Goal: Book appointment/travel/reservation

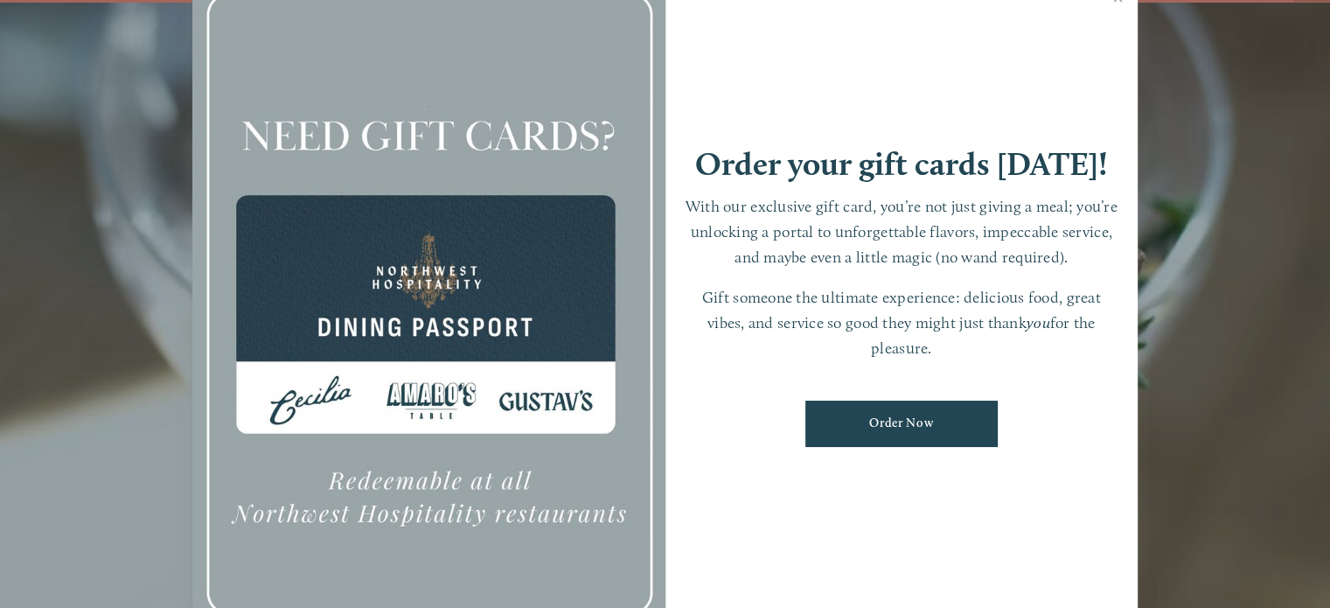
scroll to position [36, 0]
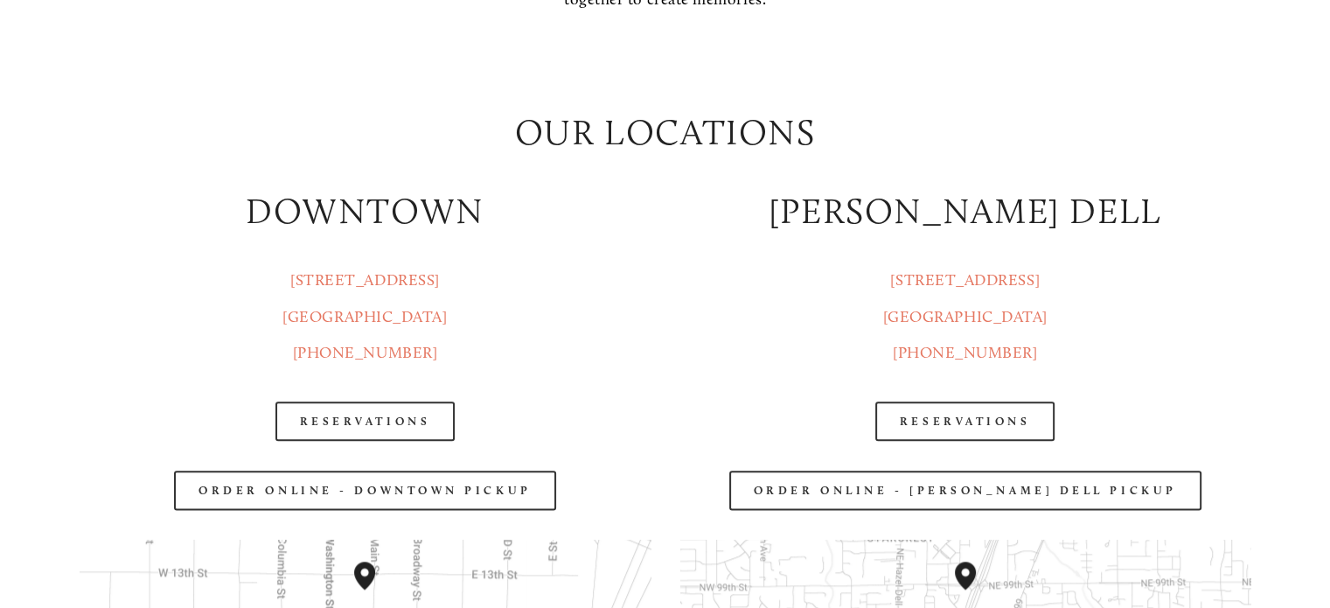
scroll to position [1994, 0]
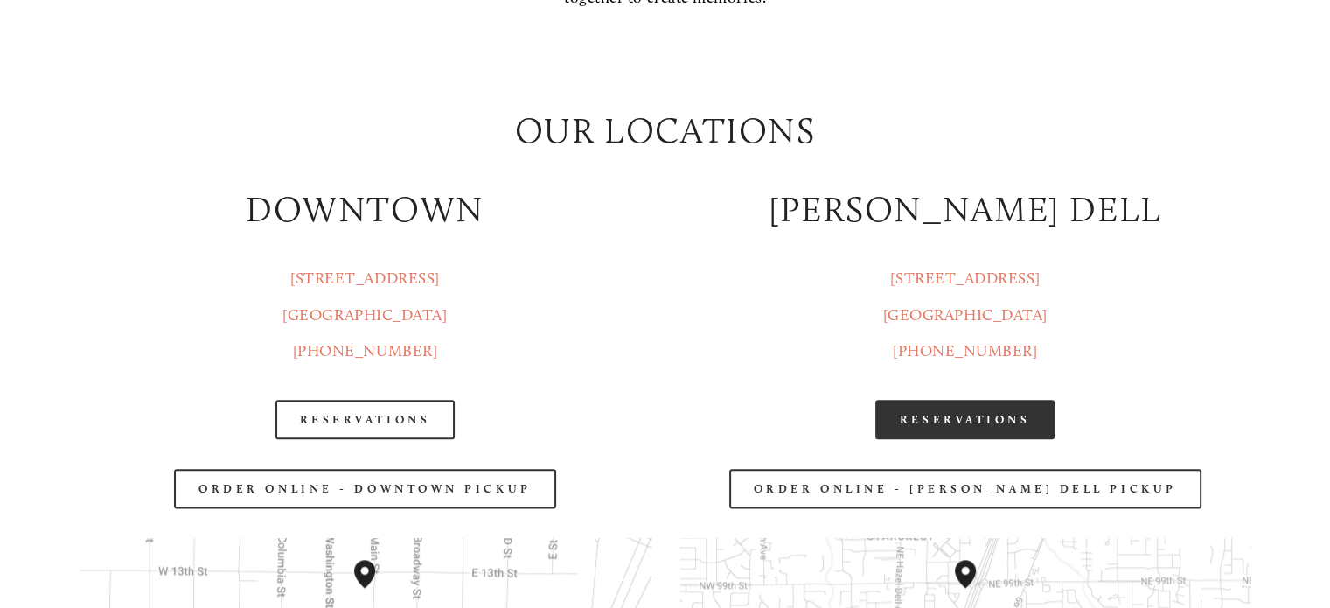
click at [924, 431] on link "Reservations" at bounding box center [966, 419] width 180 height 39
drag, startPoint x: 1032, startPoint y: 362, endPoint x: 1232, endPoint y: 270, distance: 219.6
click at [1232, 270] on p "[STREET_ADDRESS] [GEOGRAPHIC_DATA], WA [PHONE_NUMBER]" at bounding box center [965, 315] width 570 height 108
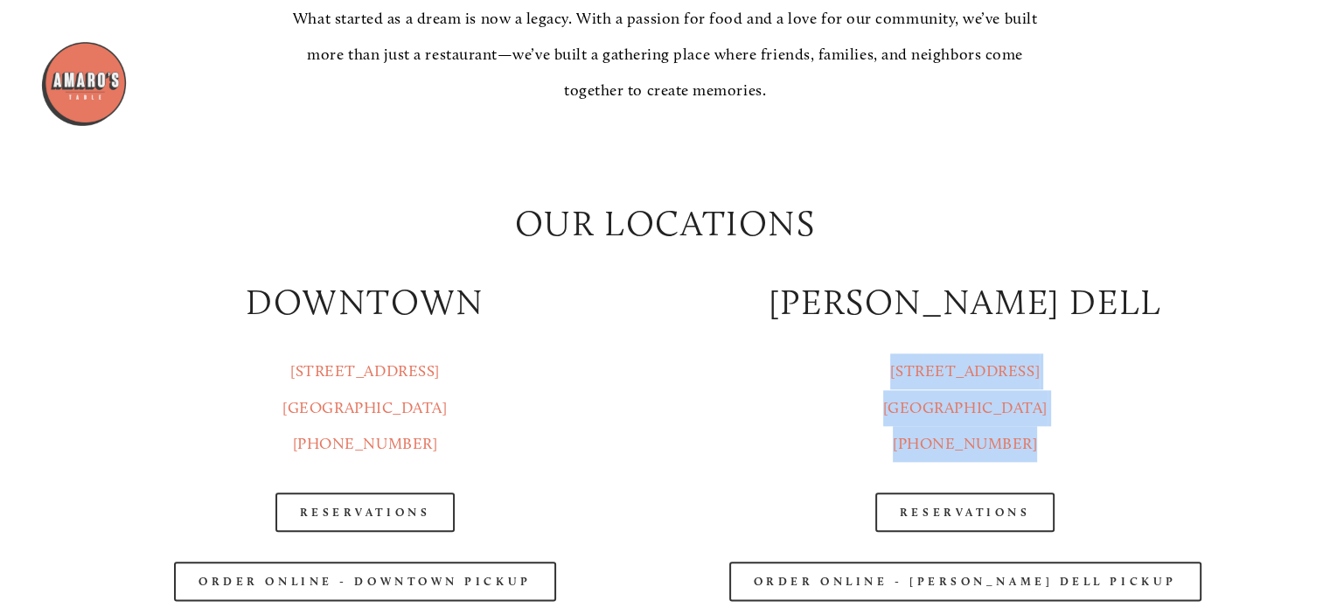
scroll to position [1893, 0]
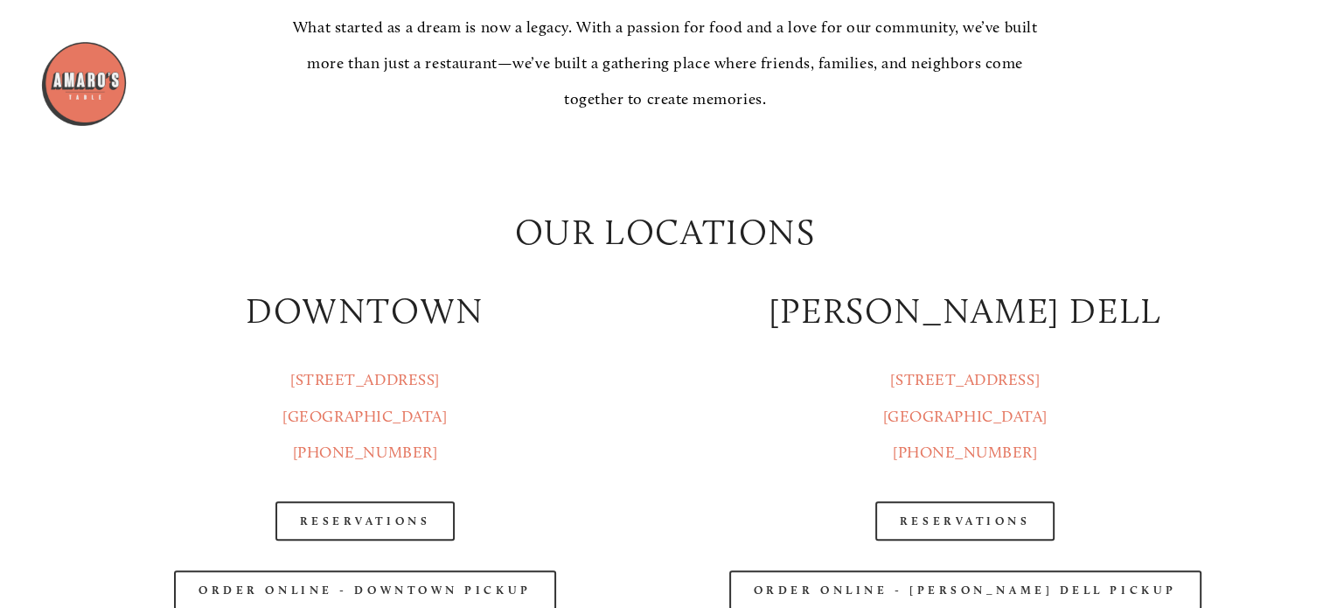
click at [1232, 270] on div "Our Locations" at bounding box center [665, 202] width 1201 height 139
click at [1197, 248] on div "Our Locations" at bounding box center [665, 202] width 1201 height 139
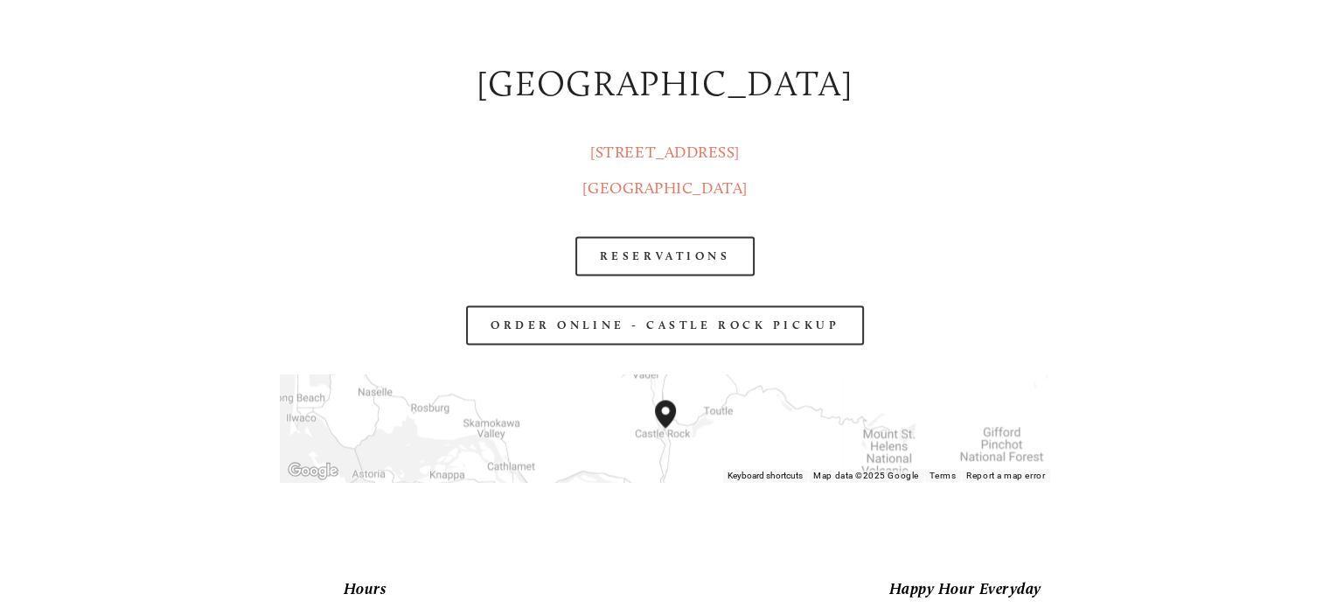
scroll to position [2697, 0]
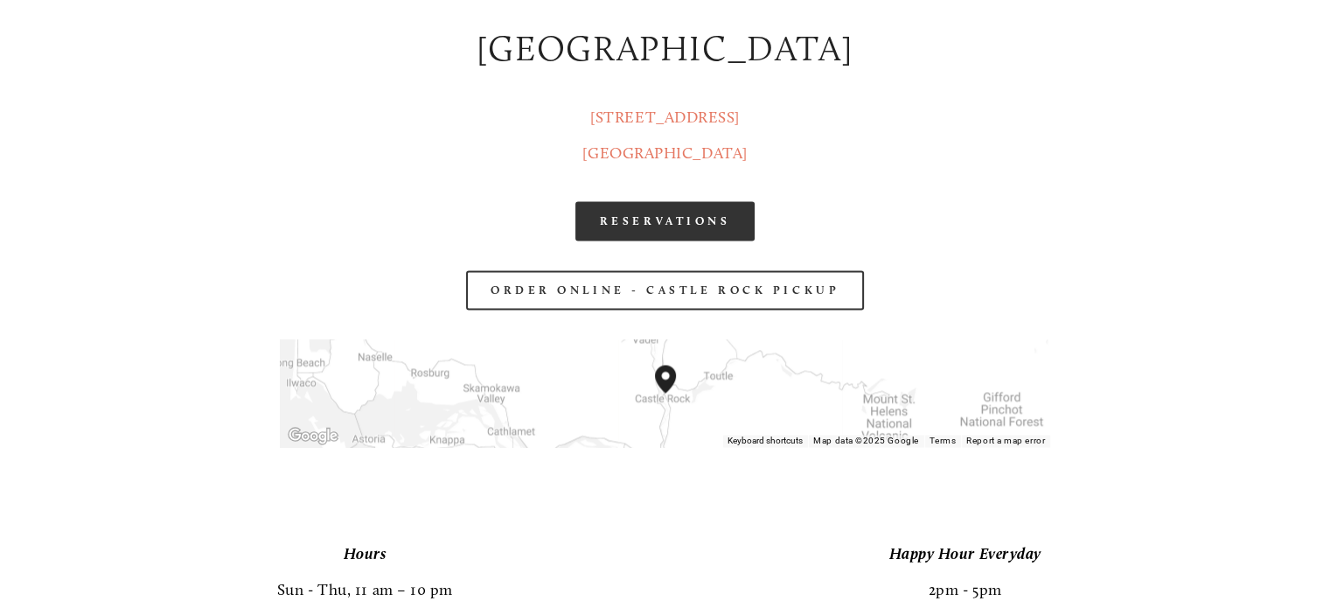
click at [653, 206] on link "RESERVATIONS" at bounding box center [666, 220] width 180 height 39
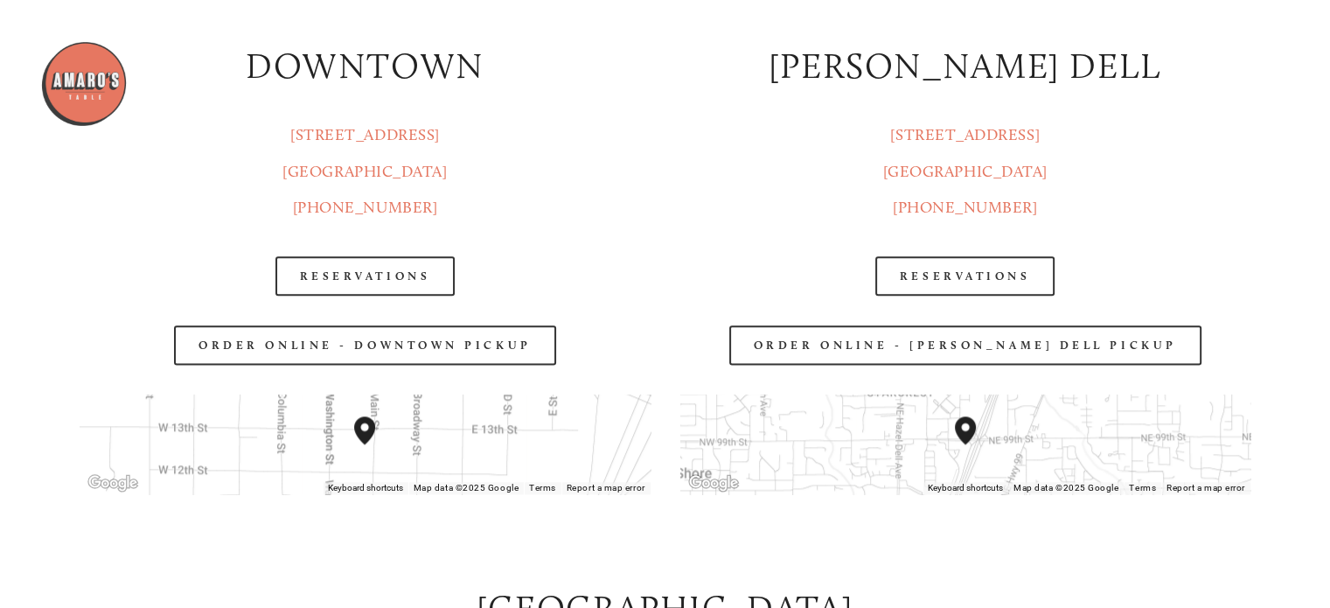
scroll to position [2103, 0]
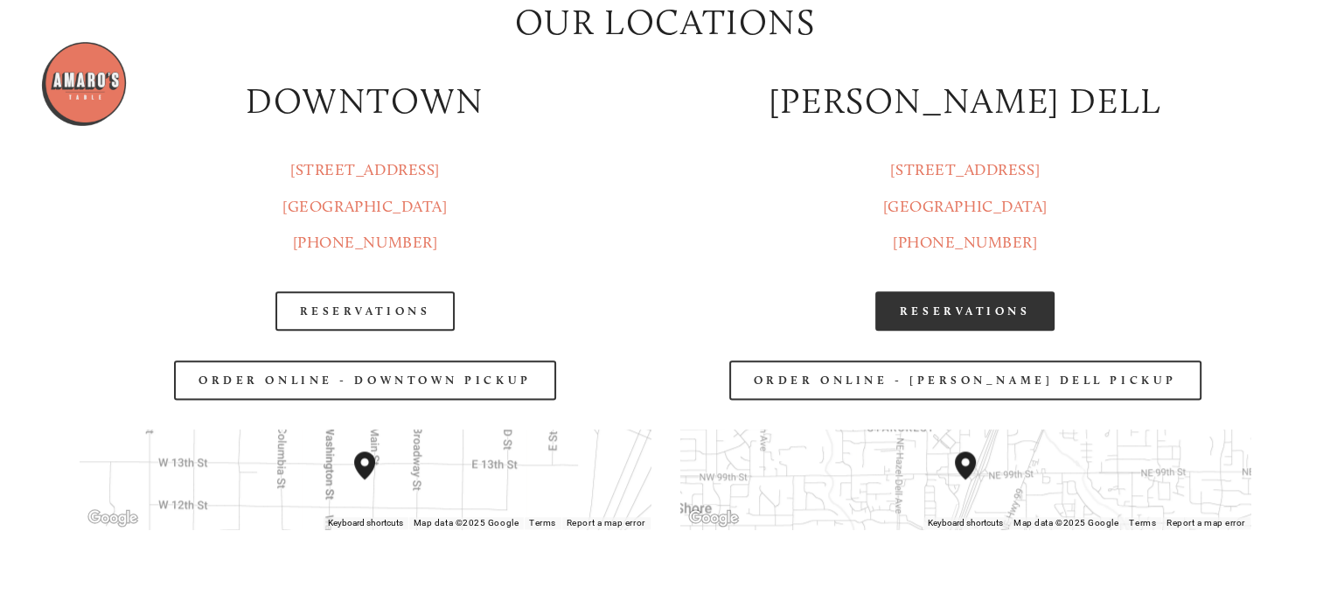
click at [962, 306] on link "Reservations" at bounding box center [966, 310] width 180 height 39
